Goal: Navigation & Orientation: Find specific page/section

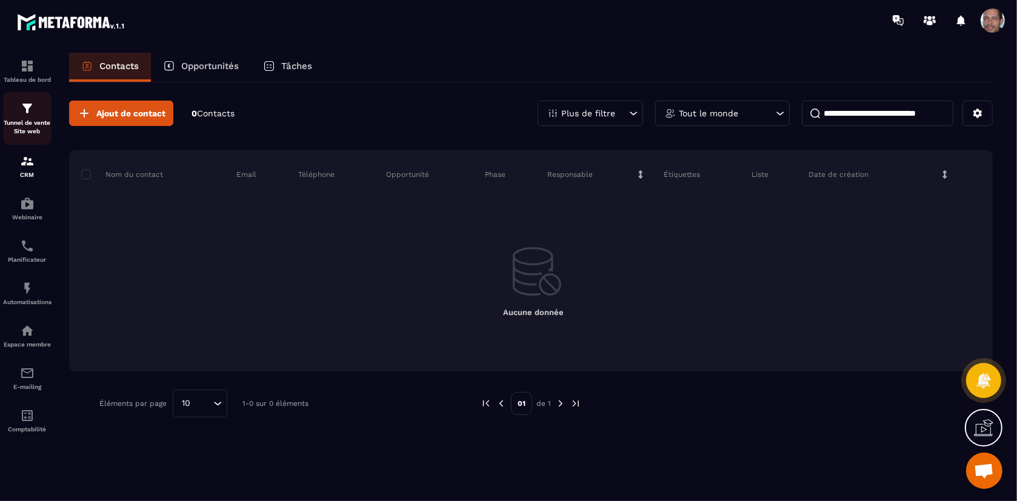
click at [29, 124] on p "Tunnel de vente Site web" at bounding box center [27, 127] width 48 height 17
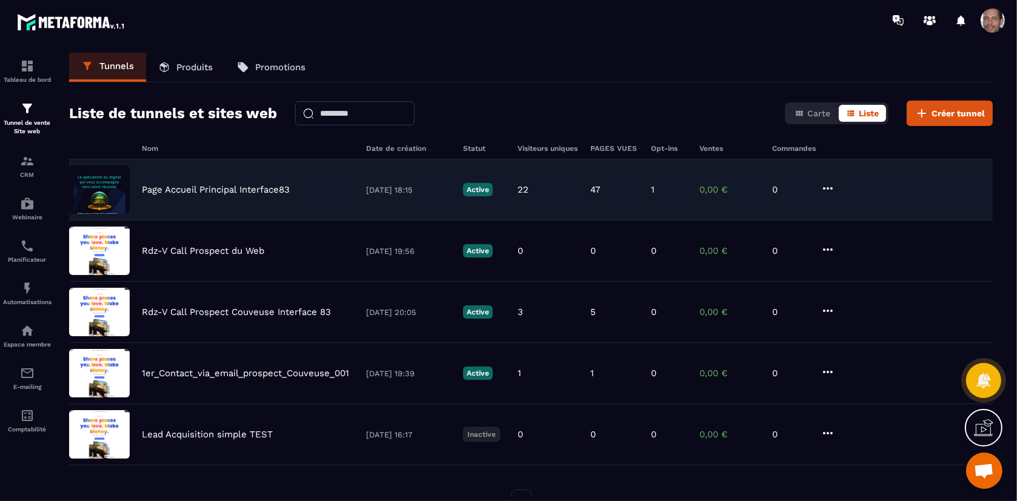
click at [165, 162] on div "Page Accueil Principal Interface83 [DATE] 18:15 Active 22 47 1 0,00 € 0" at bounding box center [531, 189] width 924 height 61
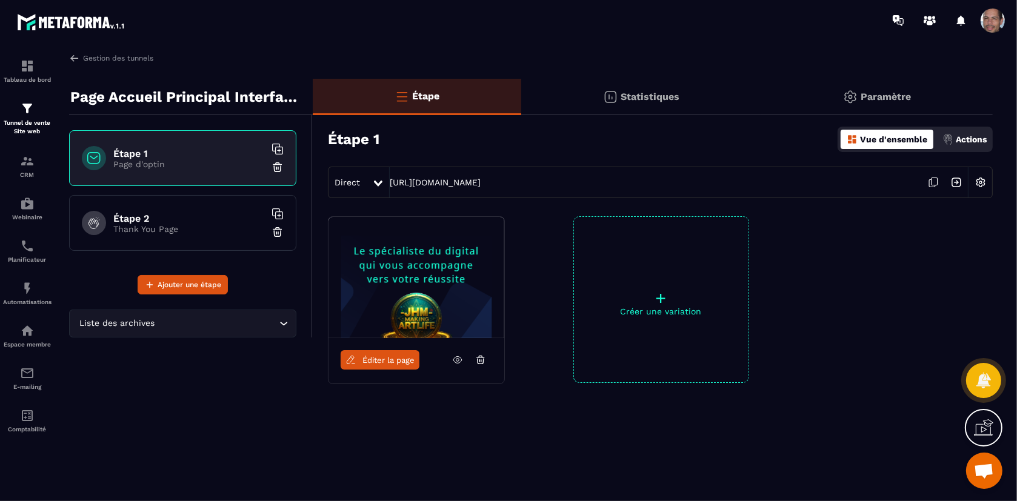
click at [980, 182] on img at bounding box center [980, 182] width 23 height 23
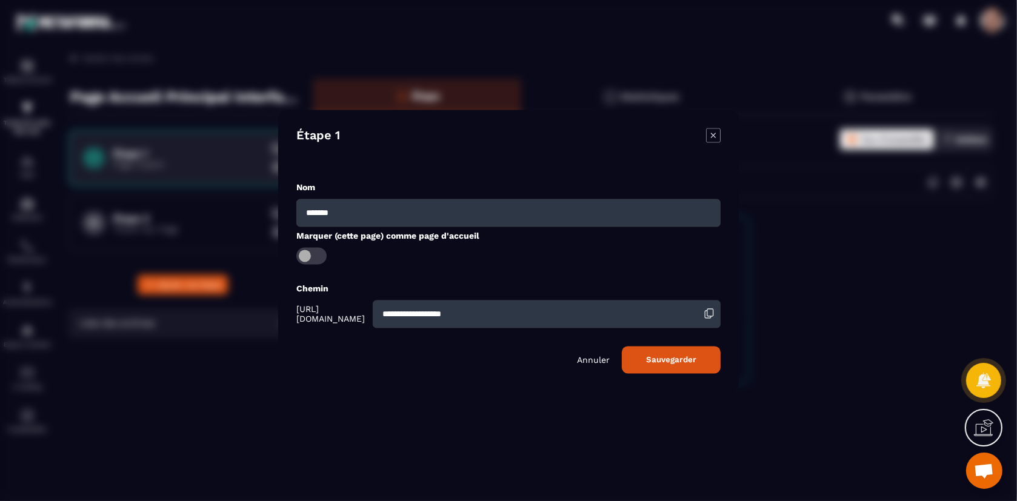
click at [711, 136] on icon "Modal window" at bounding box center [713, 135] width 15 height 15
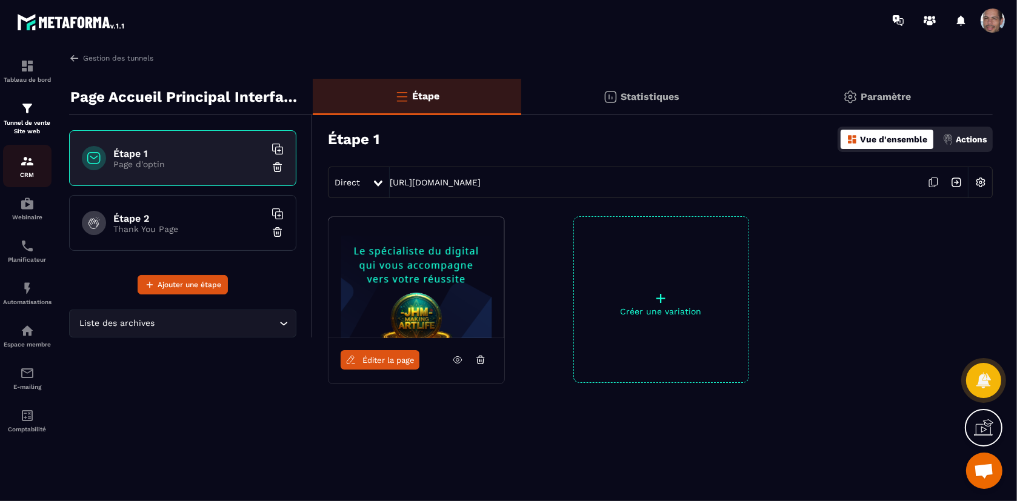
click at [28, 165] on img at bounding box center [27, 161] width 15 height 15
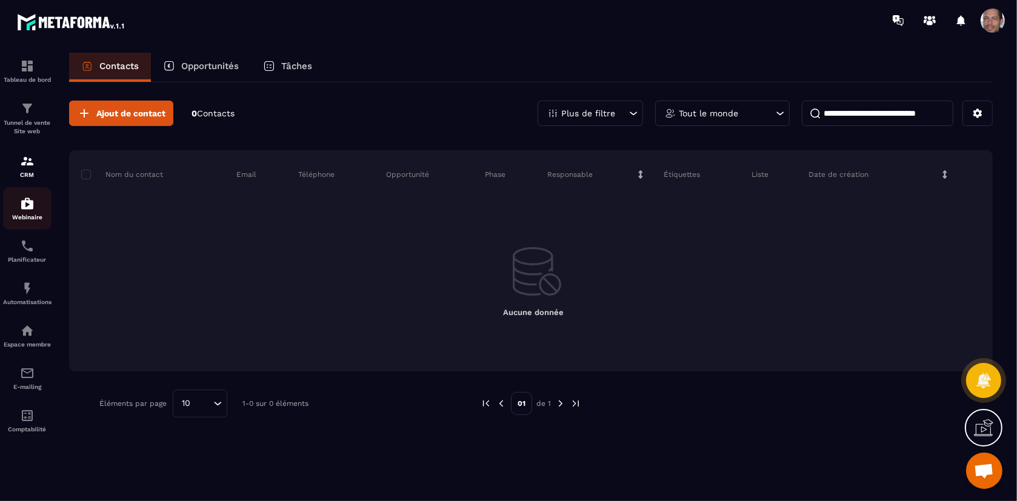
click at [24, 201] on img at bounding box center [27, 203] width 15 height 15
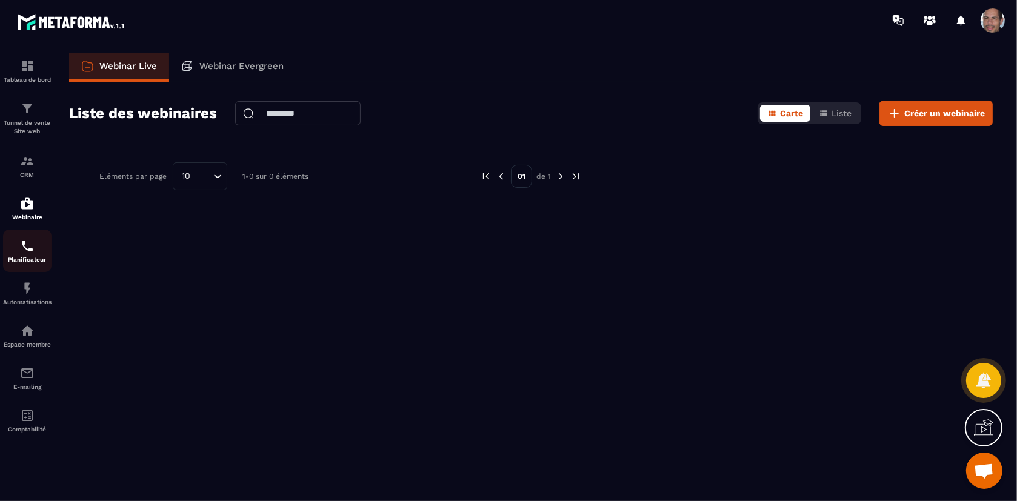
click at [33, 243] on img at bounding box center [27, 246] width 15 height 15
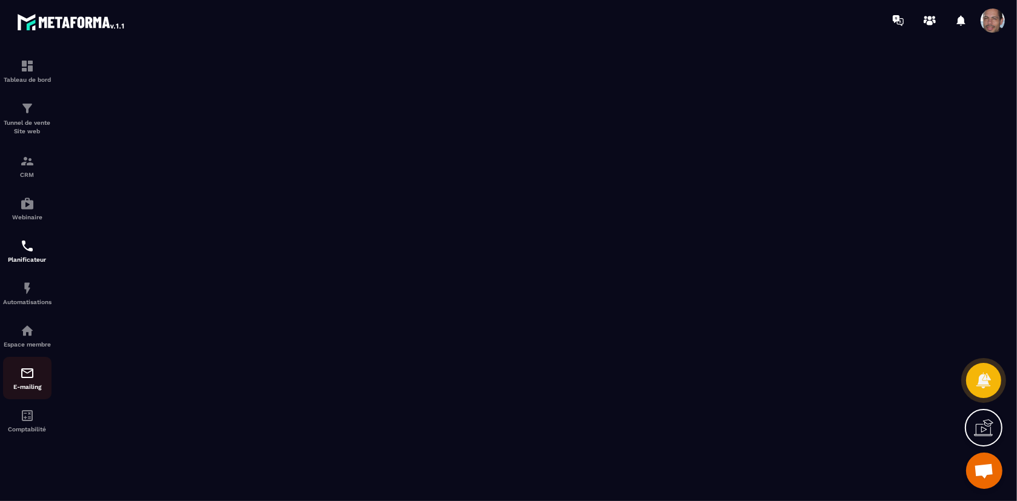
click at [34, 384] on div "E-mailing" at bounding box center [27, 378] width 48 height 24
